Goal: Task Accomplishment & Management: Manage account settings

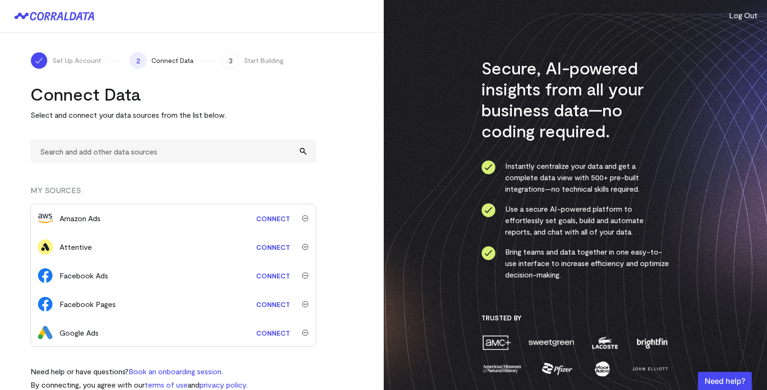
click at [740, 15] on button "Log Out" at bounding box center [743, 15] width 29 height 11
